Goal: Entertainment & Leisure: Browse casually

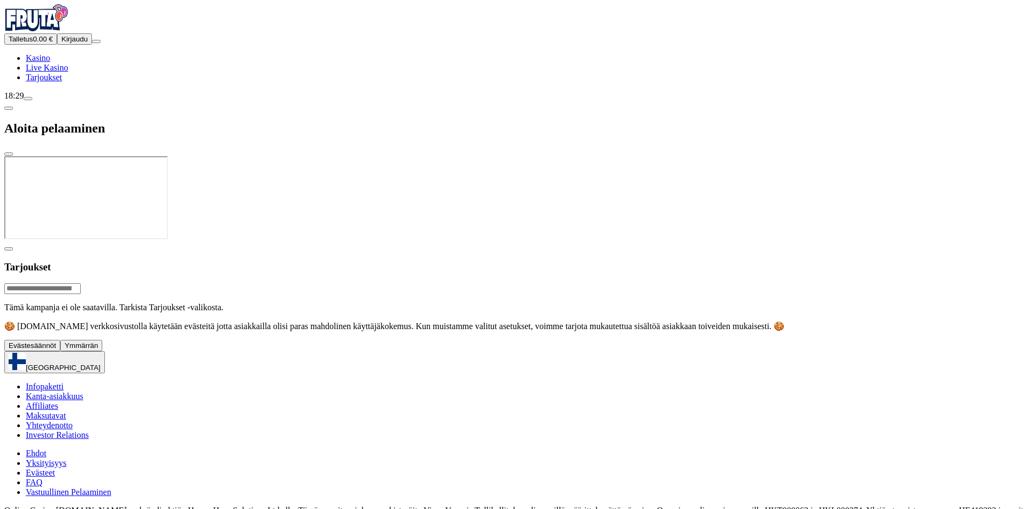
click at [98, 349] on span "Ymmärrän" at bounding box center [81, 345] width 33 height 8
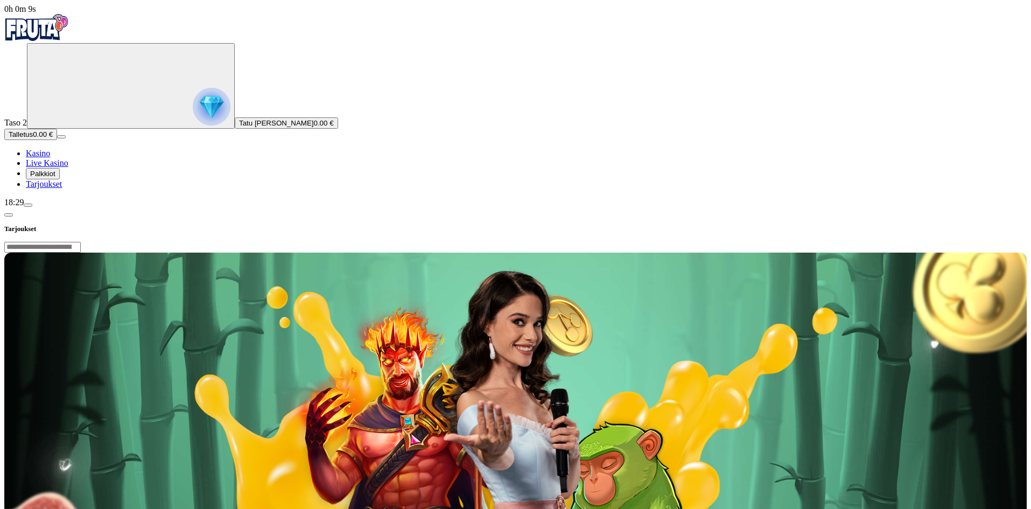
click at [55, 178] on span "Palkkiot" at bounding box center [42, 174] width 25 height 8
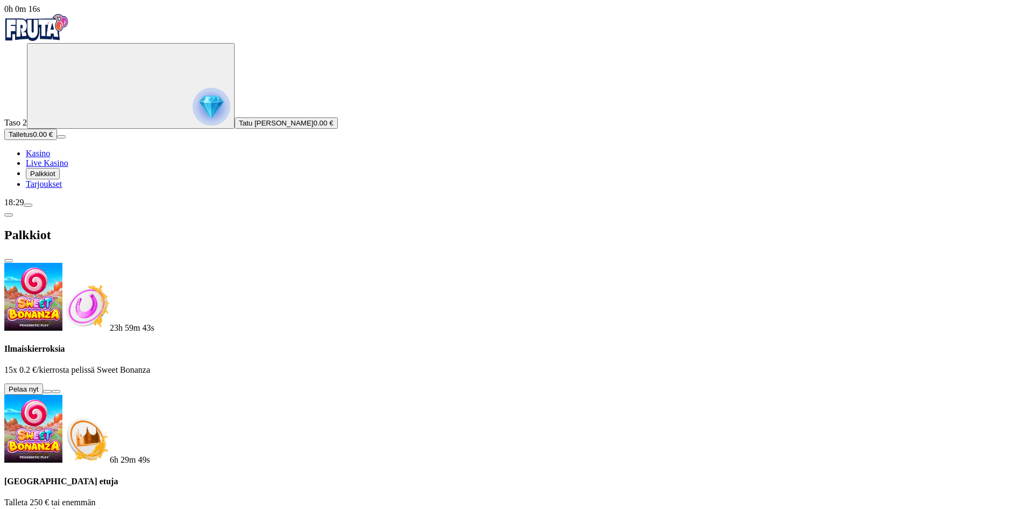
click at [52, 390] on button at bounding box center [47, 391] width 9 height 3
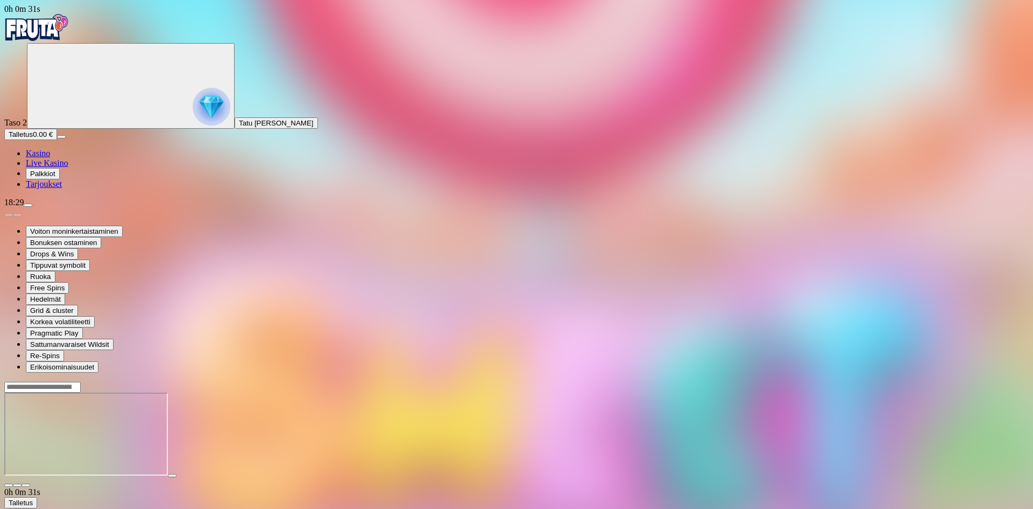
click at [1029, 381] on main "0h 0m 31s Talletus Kokonaissaldo 0.00 € Kotiutus 0.00 € Bonukset 0.00 € Talletu…" at bounding box center [516, 486] width 1025 height 211
click at [50, 158] on span "Kasino" at bounding box center [38, 153] width 24 height 9
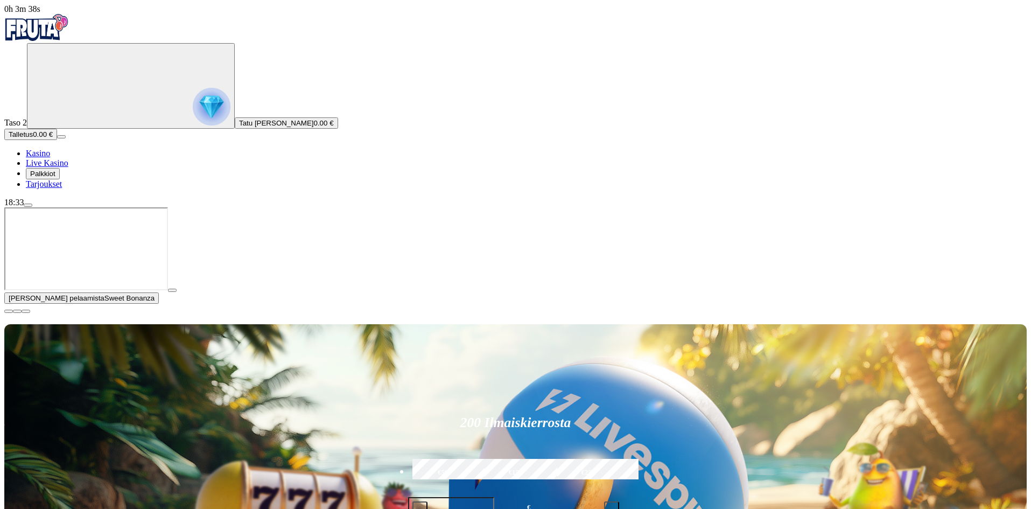
click at [13, 313] on button "button" at bounding box center [8, 310] width 9 height 3
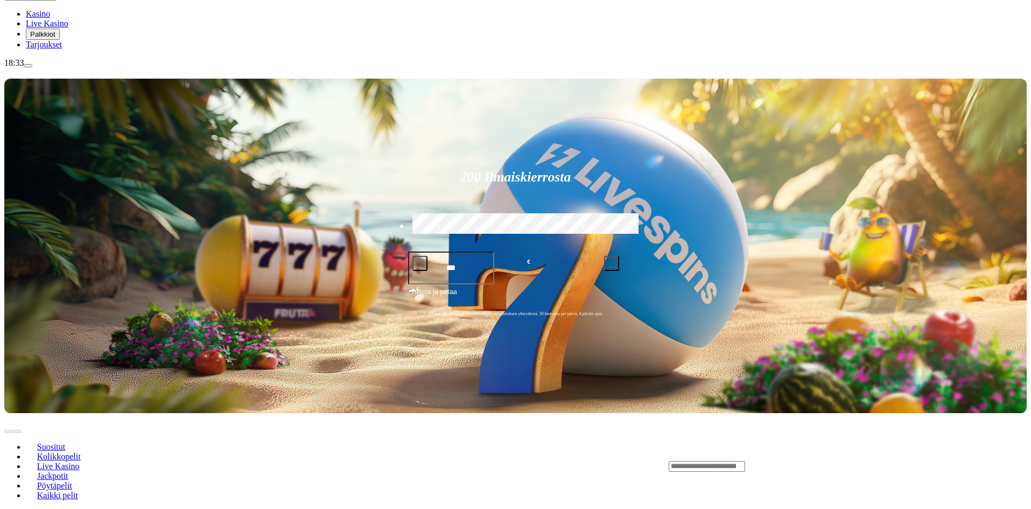
scroll to position [161, 0]
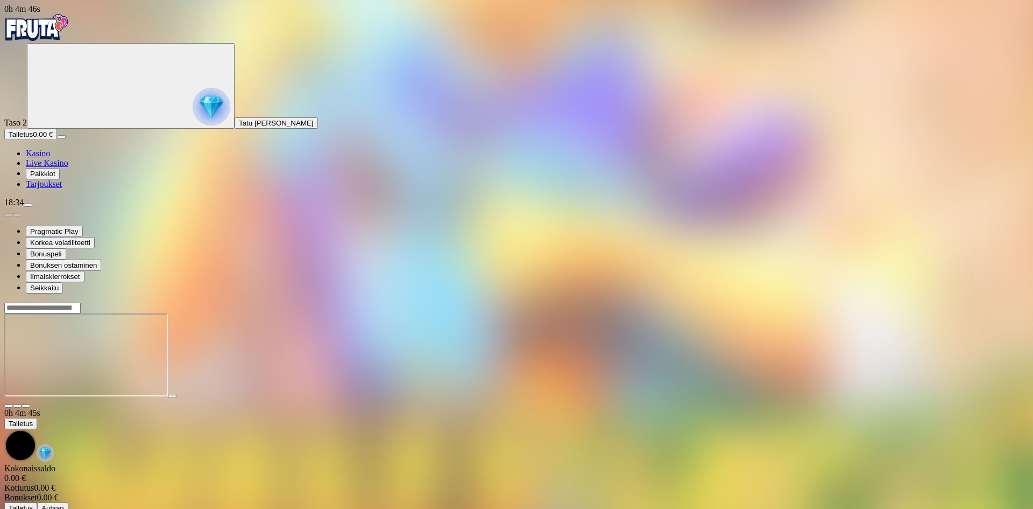
click at [50, 158] on span "Kasino" at bounding box center [38, 153] width 24 height 9
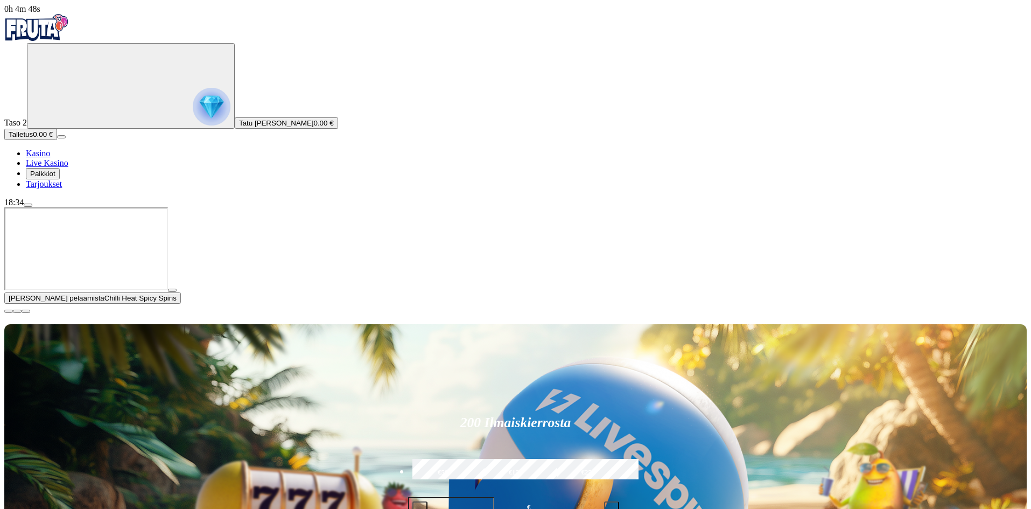
click at [9, 311] on span "close icon" at bounding box center [9, 311] width 0 height 0
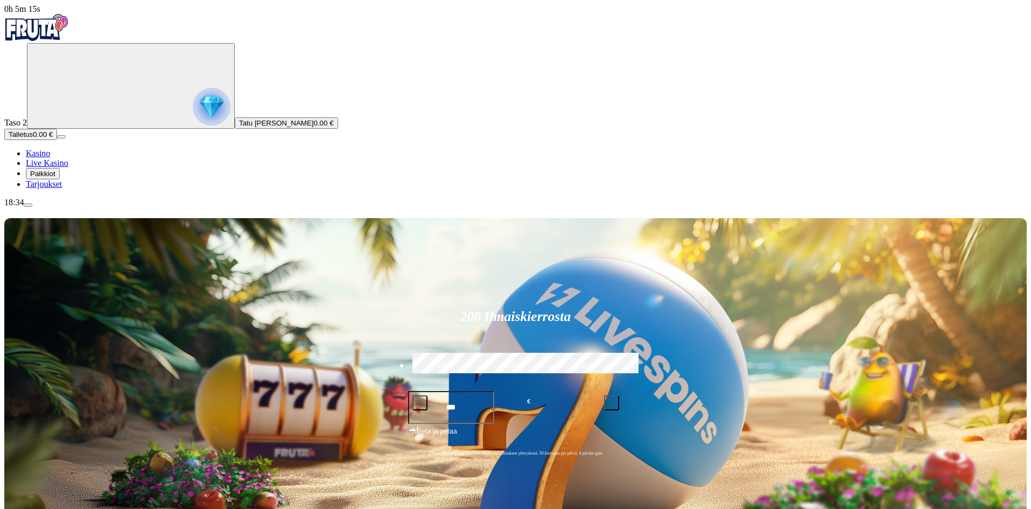
type input "*"
type input "******"
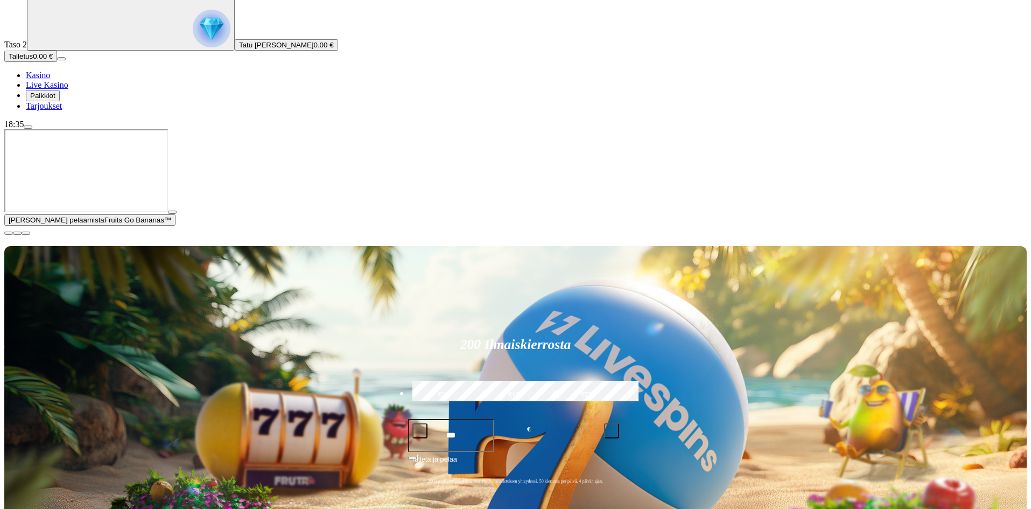
scroll to position [108, 0]
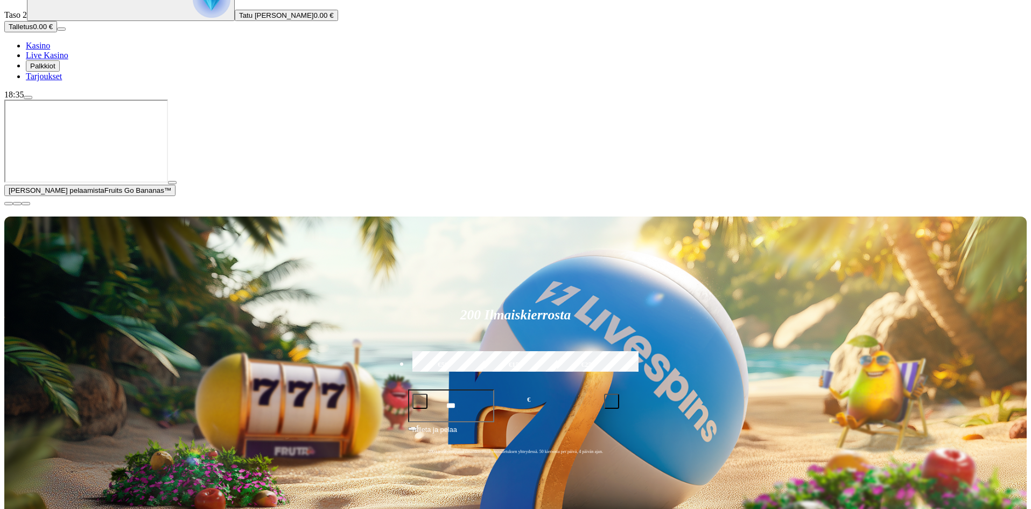
click at [9, 203] on span "close icon" at bounding box center [9, 203] width 0 height 0
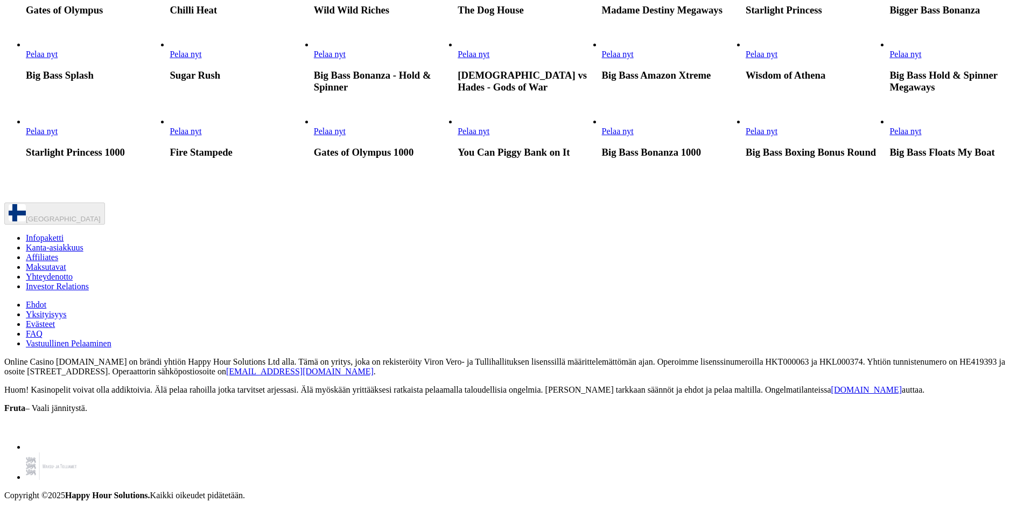
scroll to position [807, 0]
click at [489, 59] on span "Pelaa nyt" at bounding box center [473, 54] width 32 height 9
